Goal: Task Accomplishment & Management: Use online tool/utility

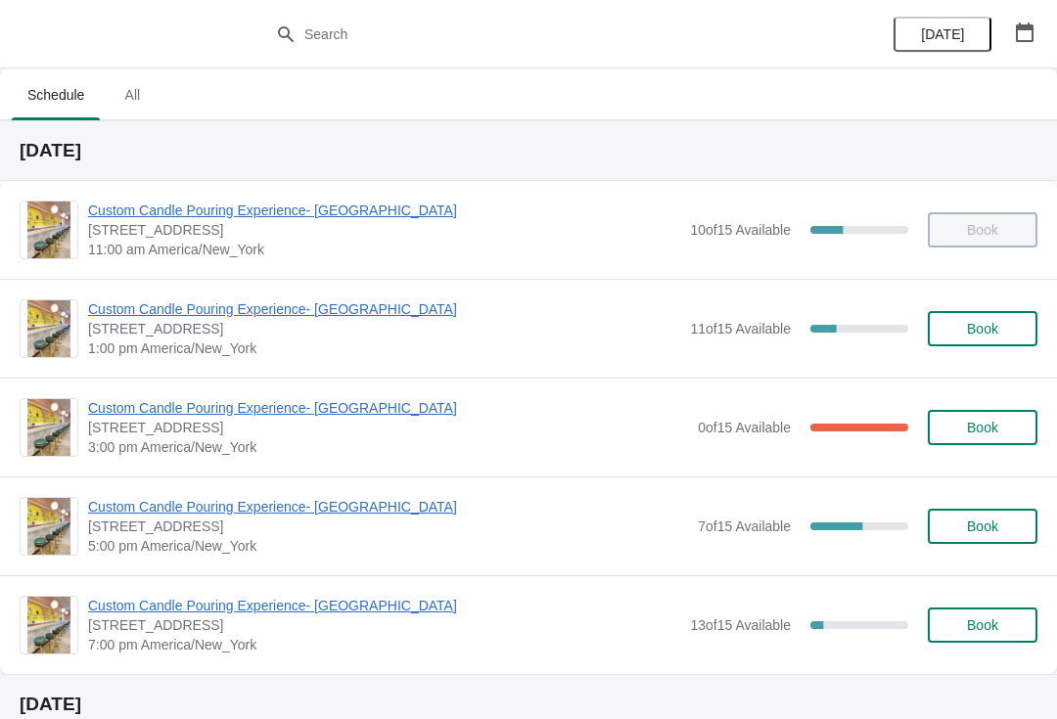
click at [161, 331] on span "[STREET_ADDRESS]" at bounding box center [384, 329] width 592 height 20
click at [160, 286] on div "Custom Candle Pouring Experience- Delray Beach 415 East Atlantic Avenue, Delray…" at bounding box center [528, 328] width 1057 height 99
click at [158, 306] on span "Custom Candle Pouring Experience- [GEOGRAPHIC_DATA]" at bounding box center [384, 310] width 592 height 20
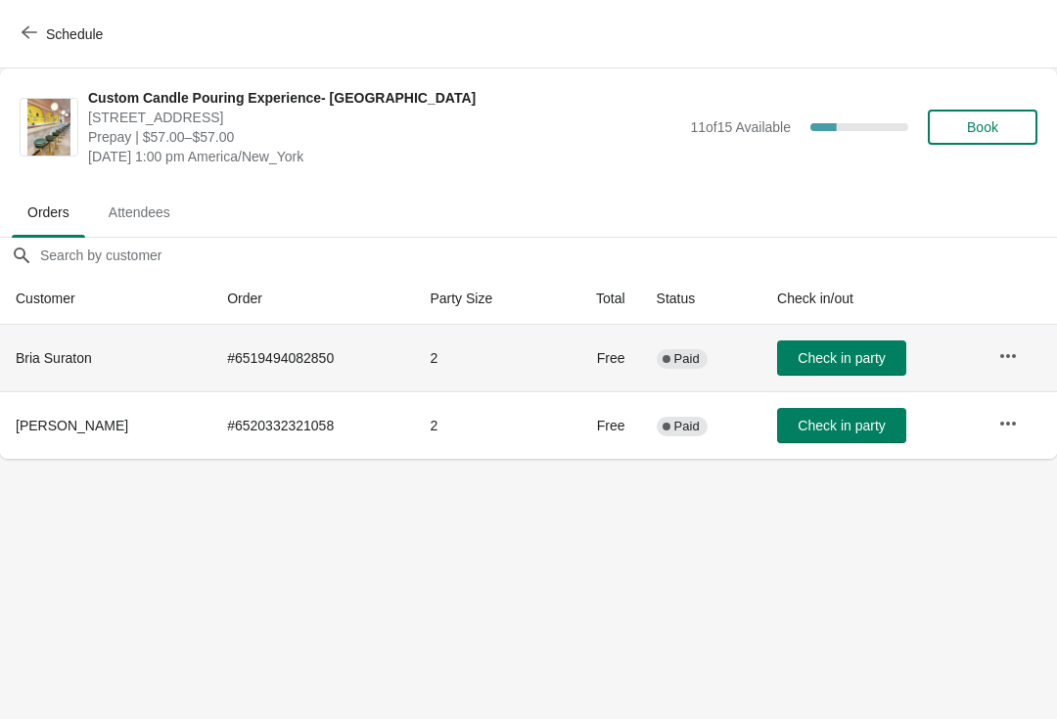
click at [986, 337] on td at bounding box center [1020, 358] width 74 height 67
click at [1025, 341] on button "button" at bounding box center [1008, 356] width 35 height 35
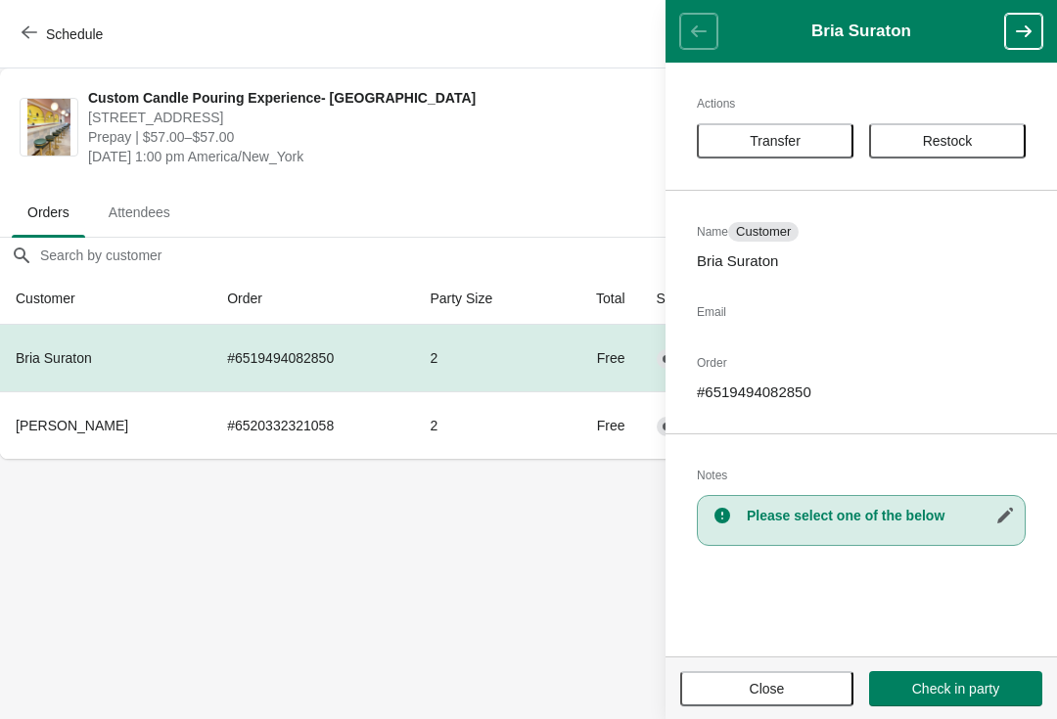
click at [823, 686] on span "Close" at bounding box center [767, 689] width 138 height 16
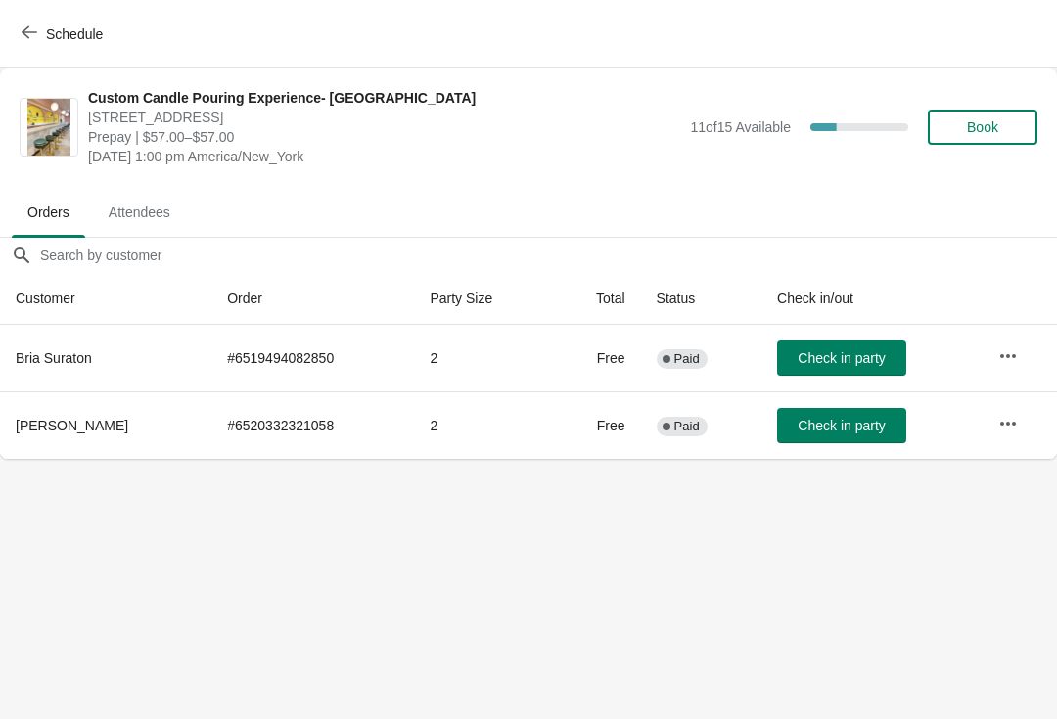
click at [1018, 424] on icon "button" at bounding box center [1008, 424] width 20 height 20
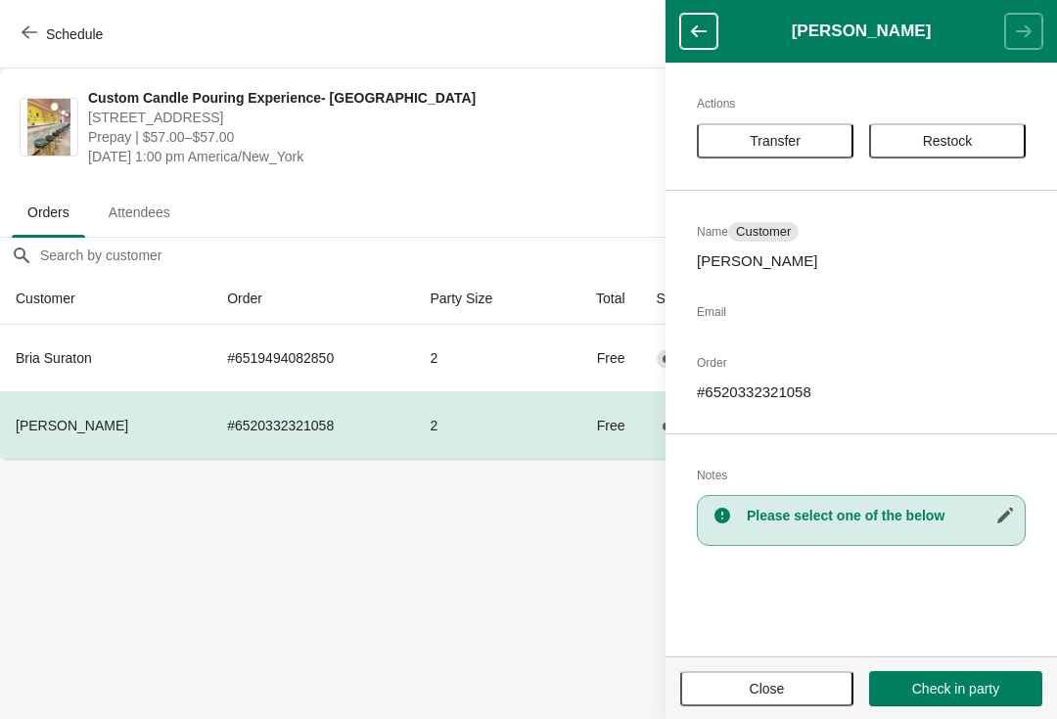
click at [783, 700] on button "Close" at bounding box center [766, 688] width 173 height 35
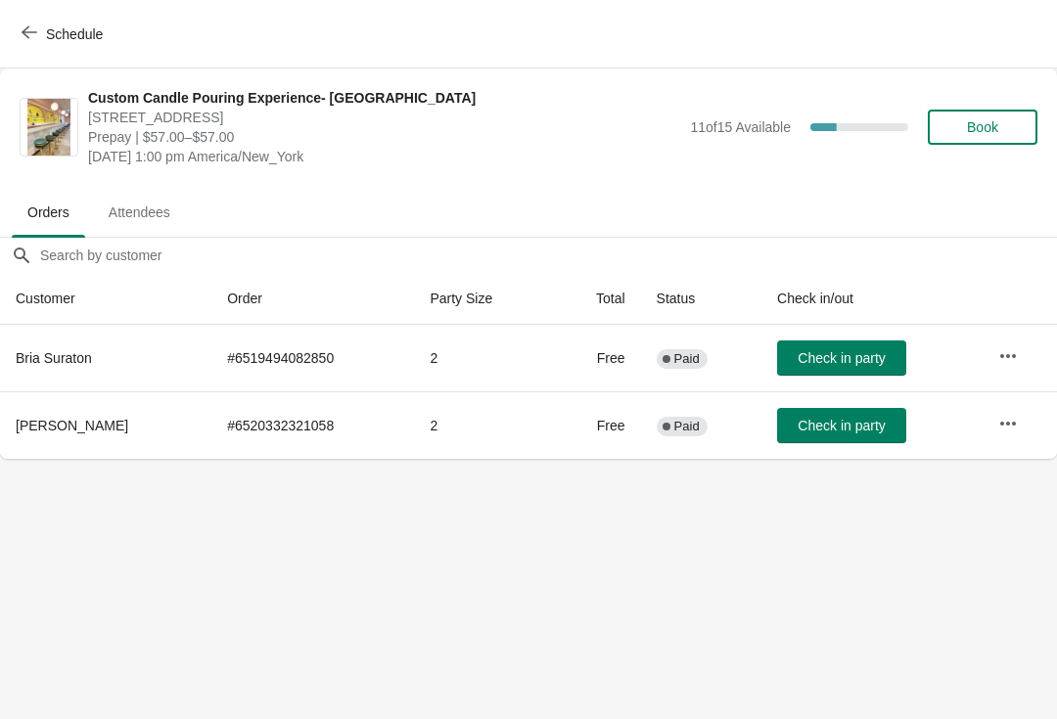
click at [39, 37] on span "Schedule" at bounding box center [63, 33] width 77 height 19
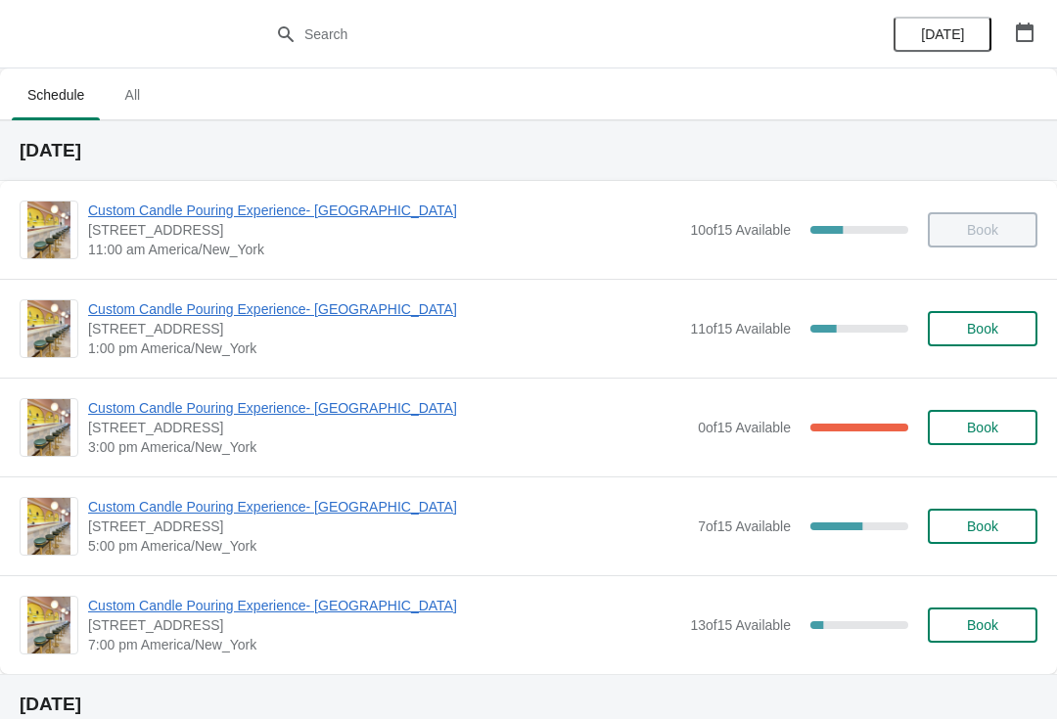
click at [149, 340] on span "1:00 pm America/New_York" at bounding box center [384, 349] width 592 height 20
click at [146, 309] on span "Custom Candle Pouring Experience- [GEOGRAPHIC_DATA]" at bounding box center [384, 310] width 592 height 20
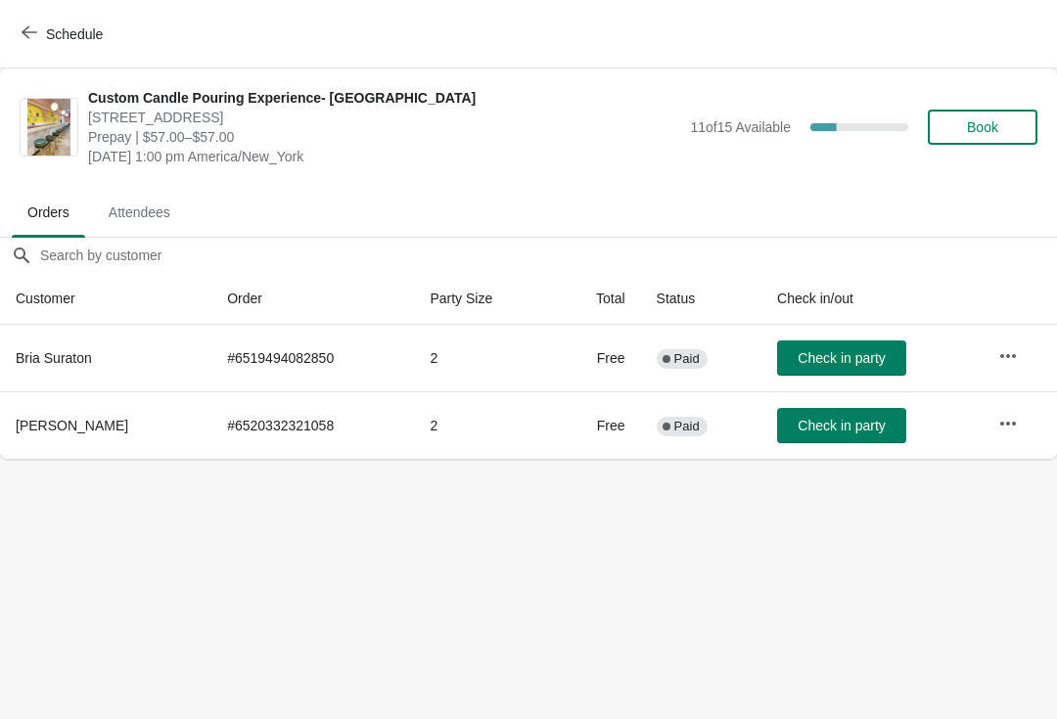
click at [837, 372] on button "Check in party" at bounding box center [841, 358] width 129 height 35
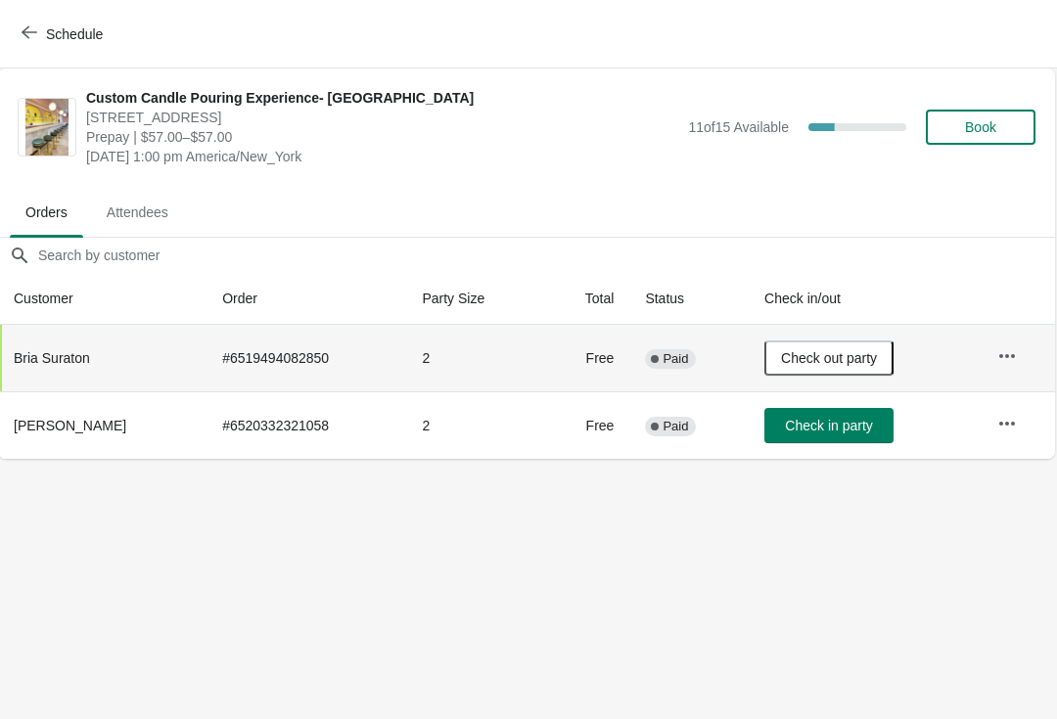
scroll to position [0, 1]
click at [833, 422] on span "Check in party" at bounding box center [829, 426] width 87 height 16
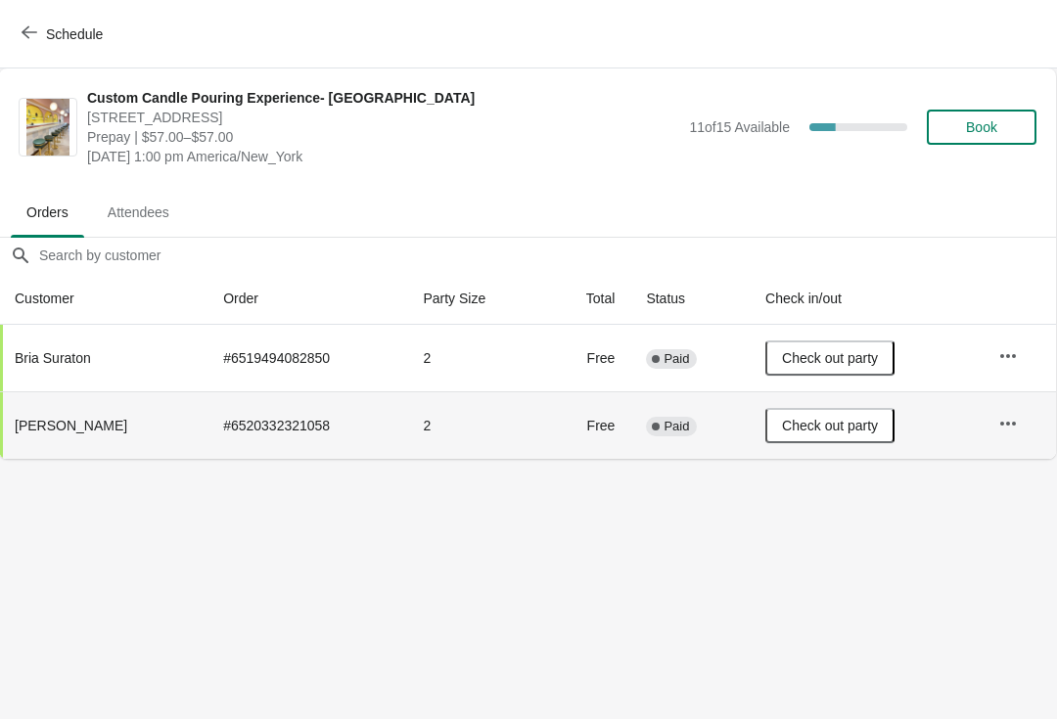
click at [37, 23] on button "Schedule" at bounding box center [64, 34] width 109 height 35
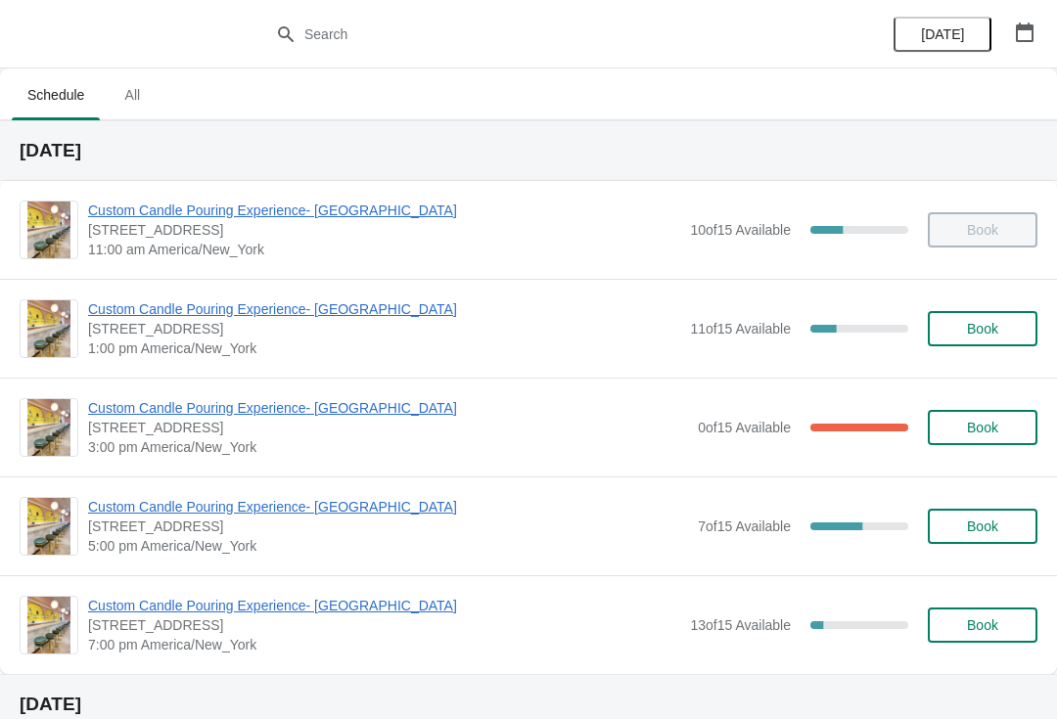
click at [293, 315] on span "Custom Candle Pouring Experience- [GEOGRAPHIC_DATA]" at bounding box center [384, 310] width 592 height 20
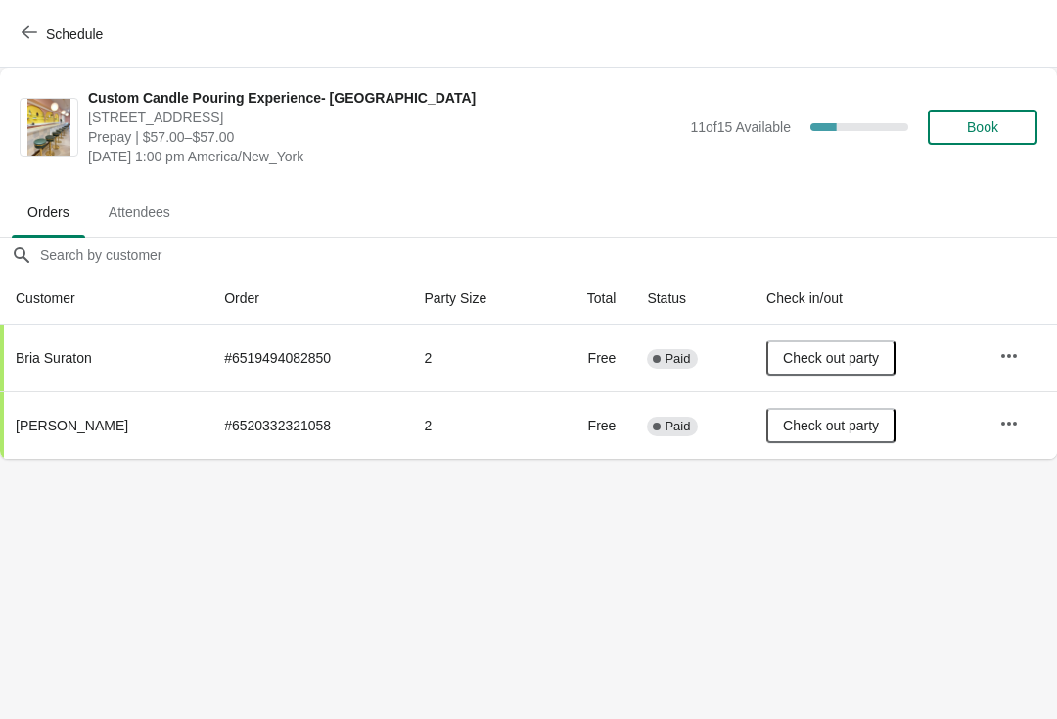
click at [27, 28] on icon "button" at bounding box center [30, 32] width 16 height 13
